Goal: Task Accomplishment & Management: Use online tool/utility

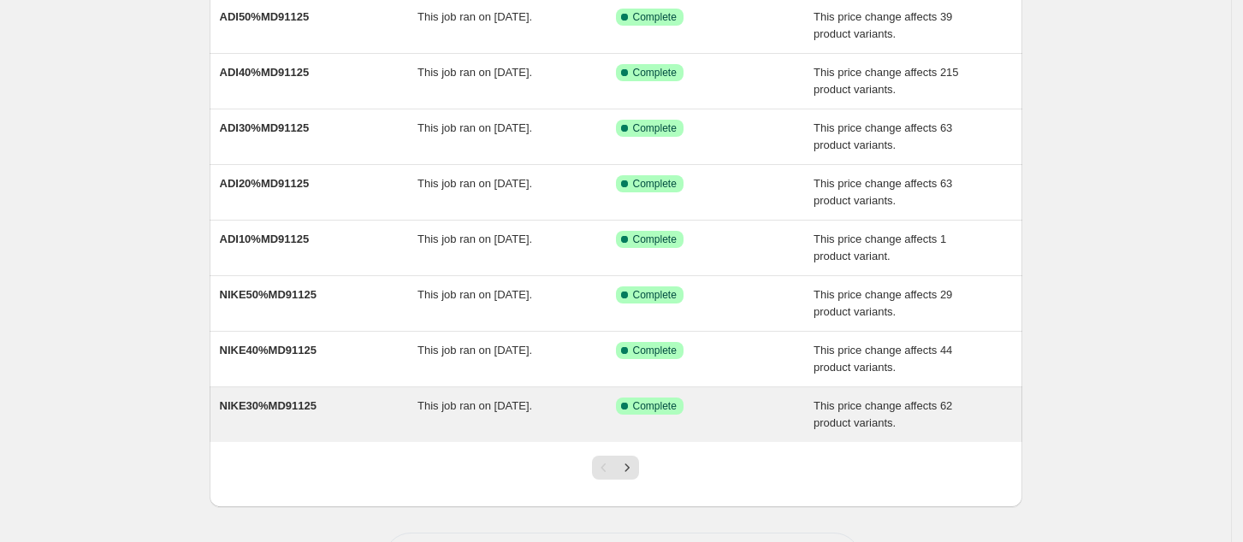
scroll to position [337, 0]
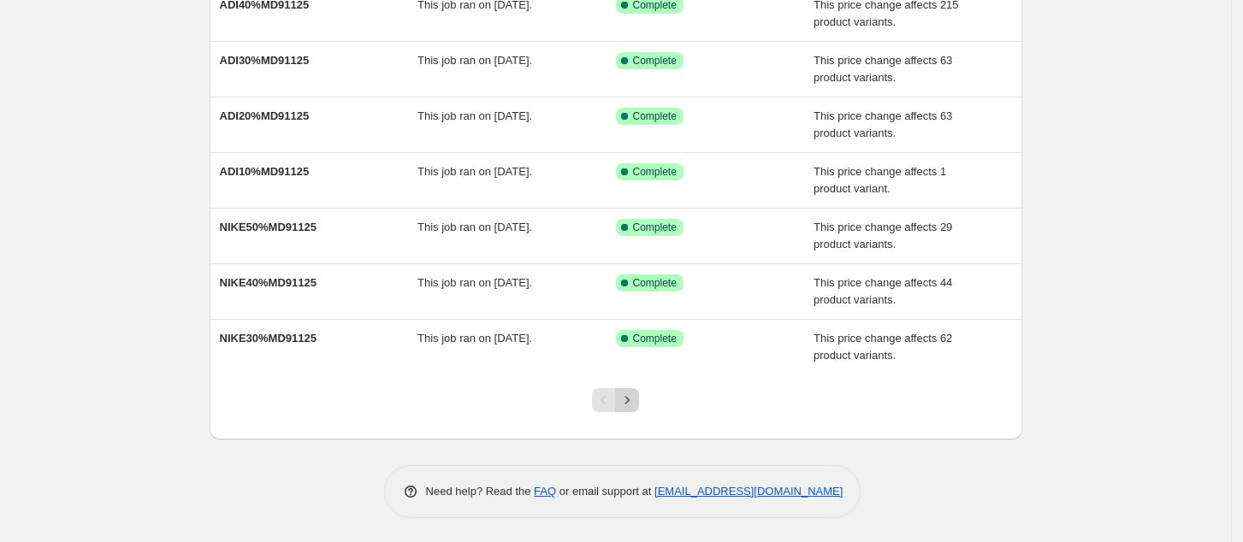
click at [630, 400] on icon "Next" at bounding box center [627, 400] width 4 height 8
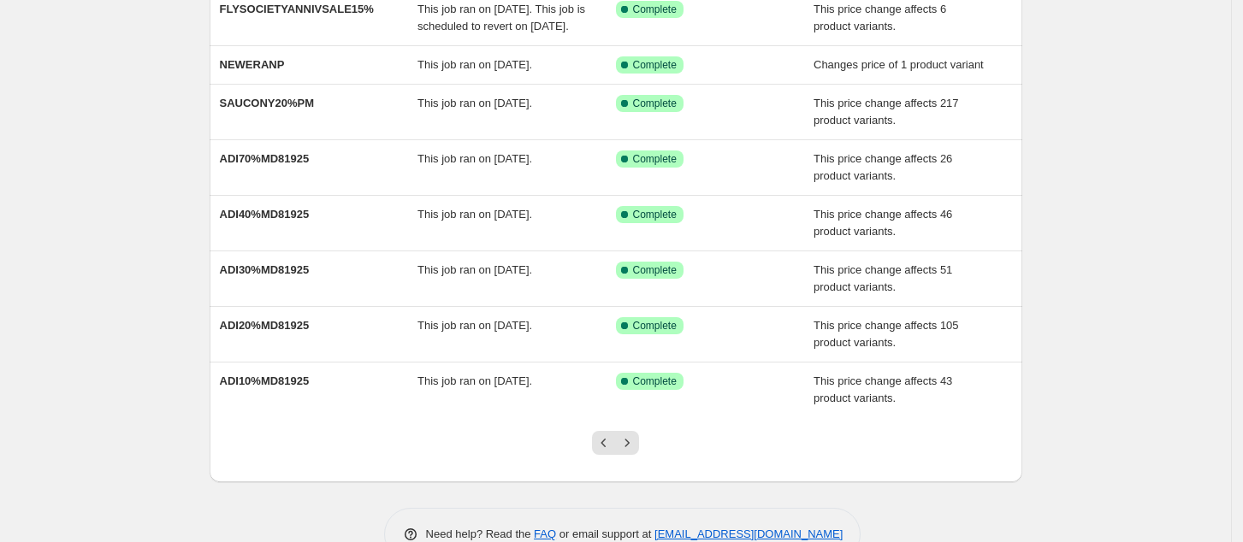
scroll to position [355, 0]
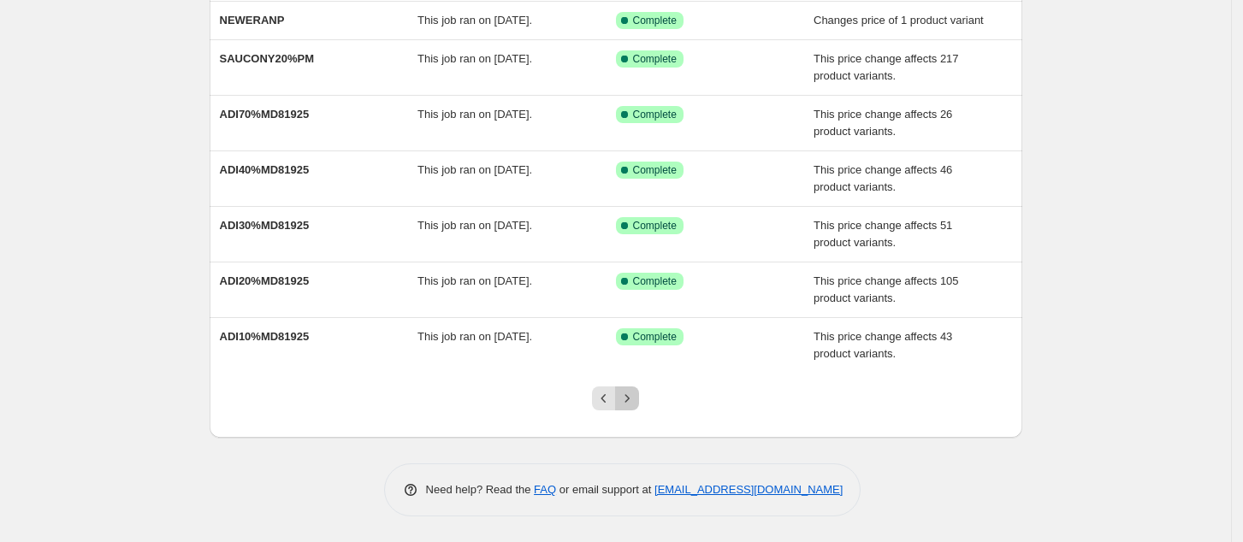
click at [639, 395] on button "Next" at bounding box center [627, 399] width 24 height 24
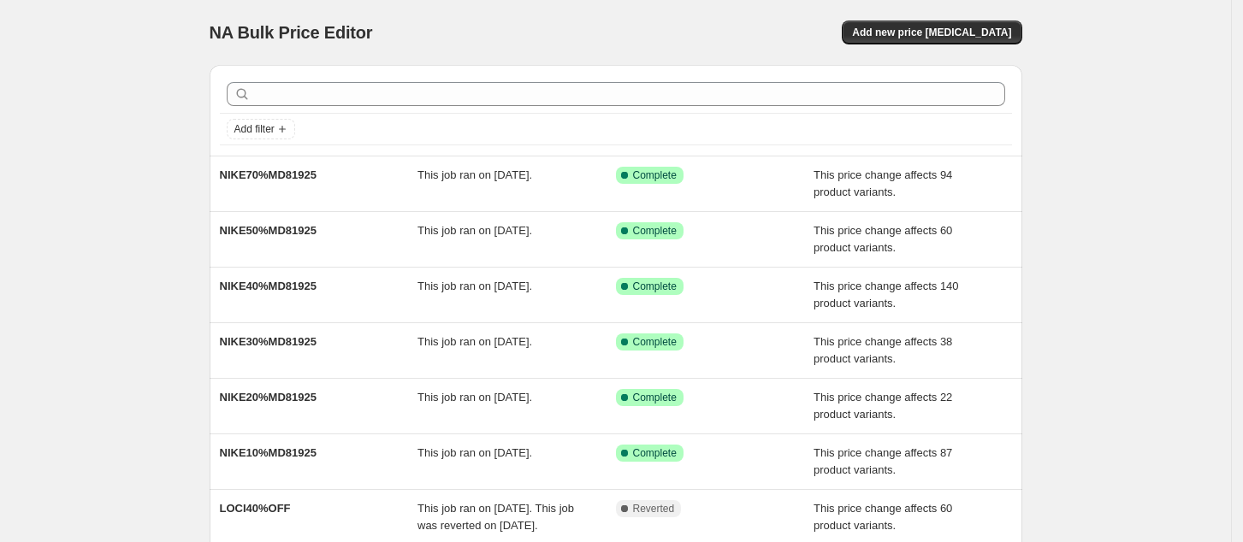
scroll to position [371, 0]
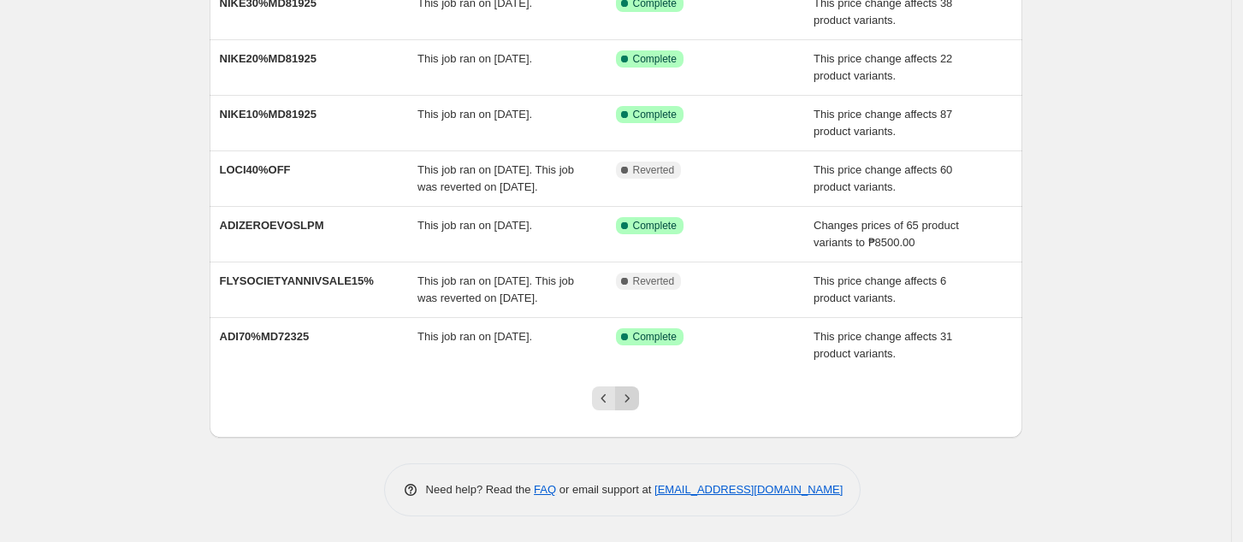
click at [636, 406] on icon "Next" at bounding box center [627, 398] width 17 height 17
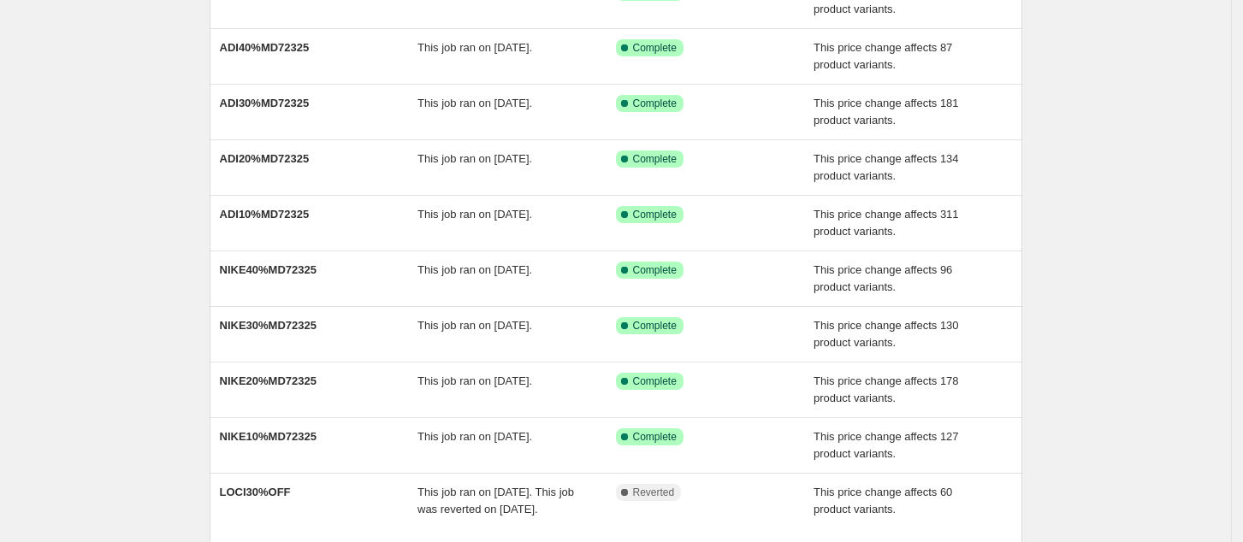
scroll to position [355, 0]
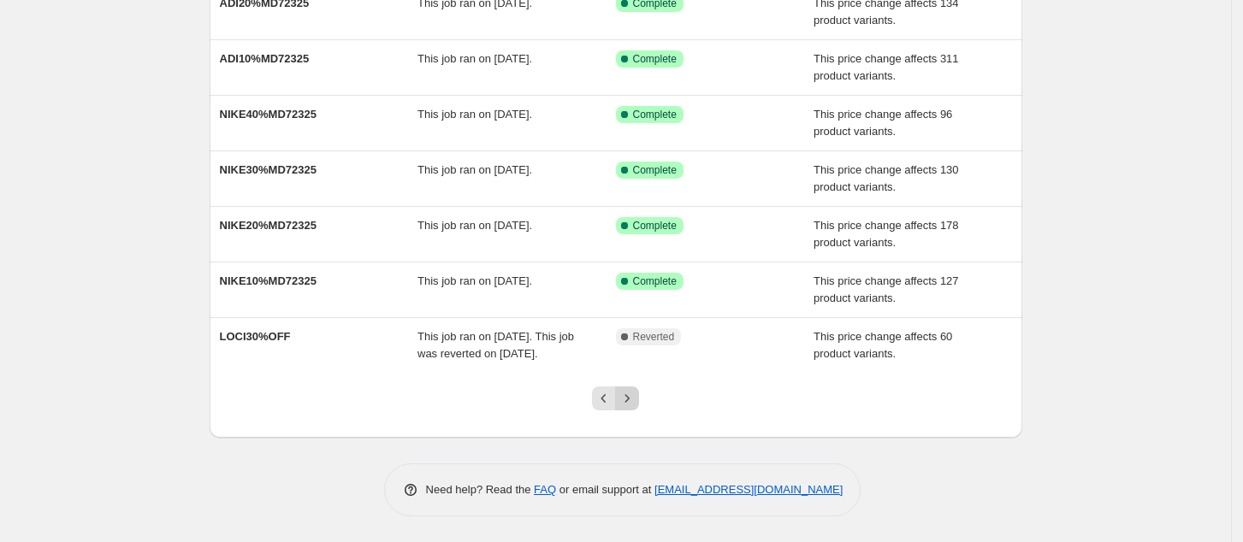
click at [636, 402] on icon "Next" at bounding box center [627, 398] width 17 height 17
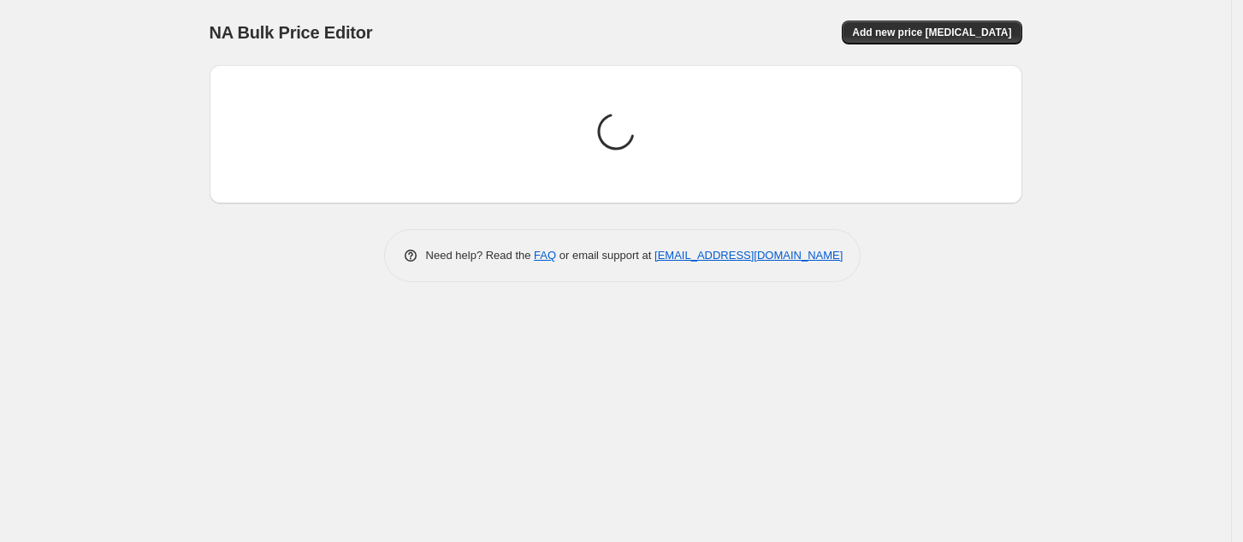
scroll to position [0, 0]
